Goal: Task Accomplishment & Management: Manage account settings

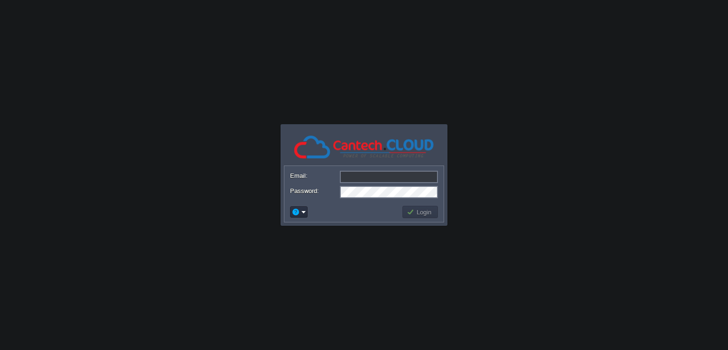
paste input "krishna@rybas.io"
type input "krishna@rybas.io"
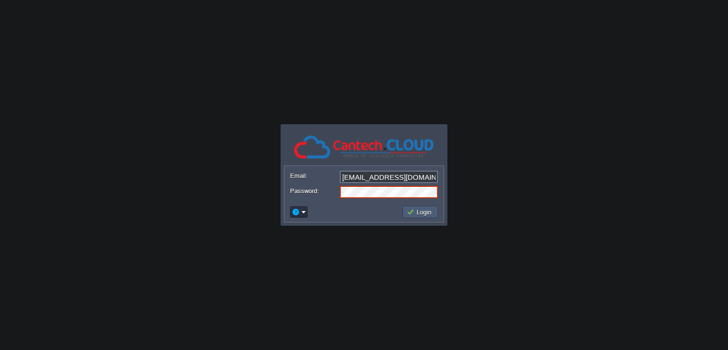
click at [416, 212] on button "Login" at bounding box center [420, 212] width 27 height 9
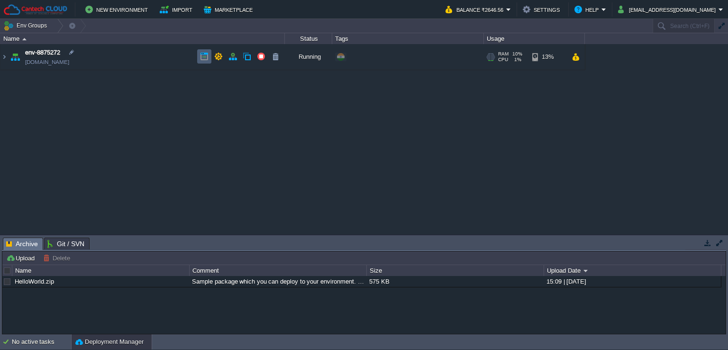
click at [201, 56] on button "button" at bounding box center [204, 56] width 9 height 9
click at [6, 58] on img at bounding box center [4, 57] width 8 height 26
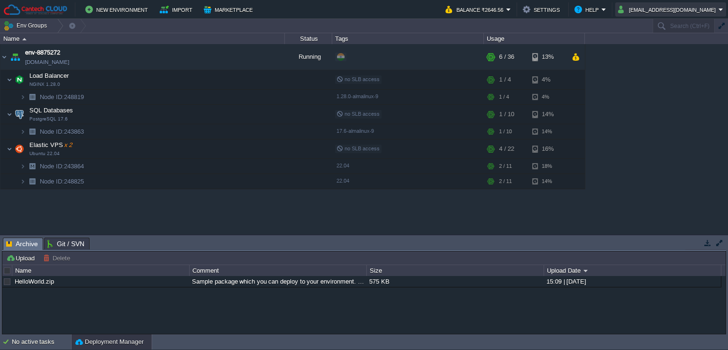
click at [681, 8] on button "krishna@rybas.io" at bounding box center [668, 9] width 100 height 11
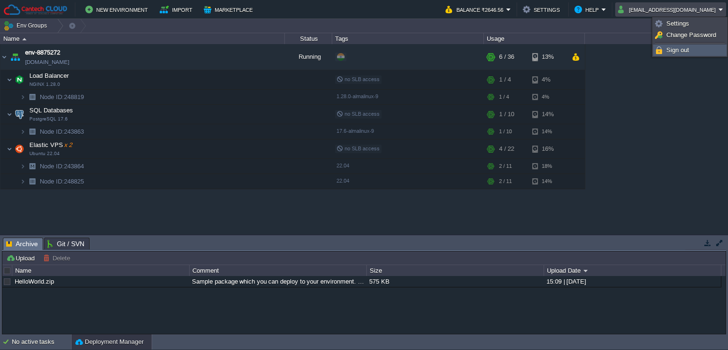
click at [677, 52] on span "Sign out" at bounding box center [677, 49] width 23 height 7
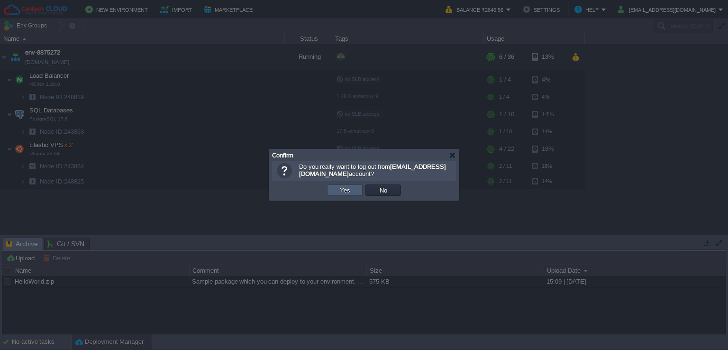
click at [343, 190] on button "Yes" at bounding box center [345, 190] width 16 height 9
